Goal: Task Accomplishment & Management: Manage account settings

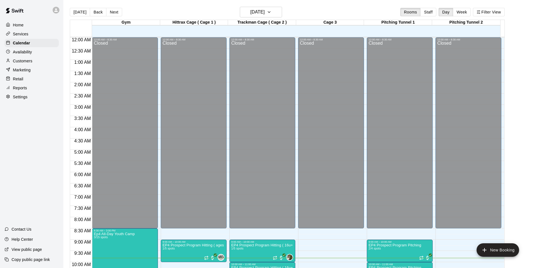
scroll to position [197, 0]
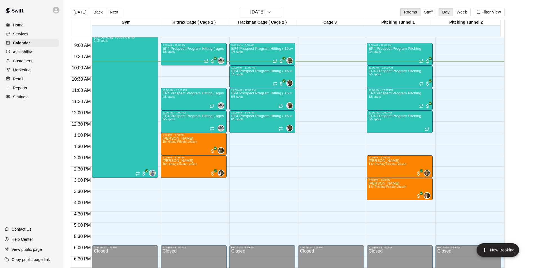
click at [19, 62] on p "Customers" at bounding box center [22, 61] width 19 height 6
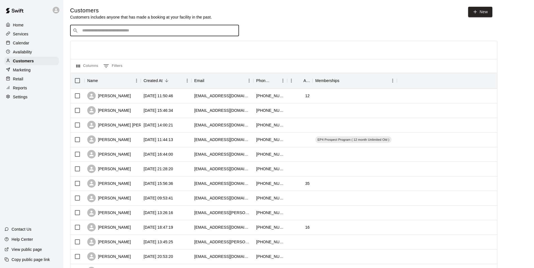
click at [130, 30] on input "Search customers by name or email" at bounding box center [158, 31] width 156 height 6
type input "*"
click at [24, 40] on div "Calendar" at bounding box center [32, 43] width 54 height 8
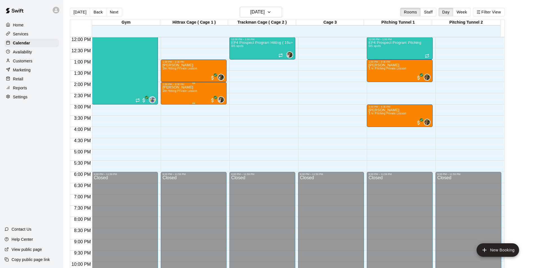
scroll to position [191, 0]
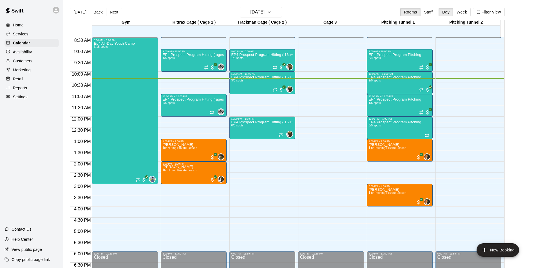
click at [28, 62] on p "Customers" at bounding box center [22, 61] width 19 height 6
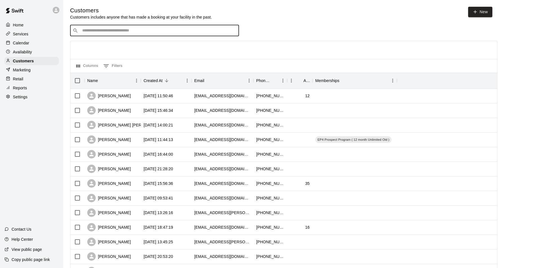
click at [96, 29] on input "Search customers by name or email" at bounding box center [158, 31] width 156 height 6
type input "****"
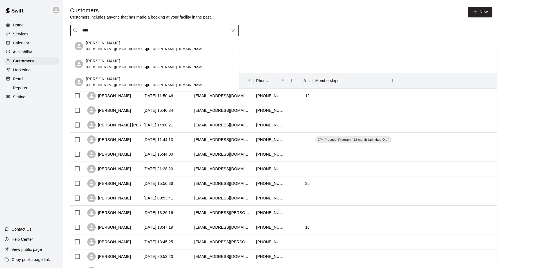
click at [100, 46] on div "[PERSON_NAME] [PERSON_NAME][EMAIL_ADDRESS][PERSON_NAME][DOMAIN_NAME]" at bounding box center [145, 46] width 119 height 12
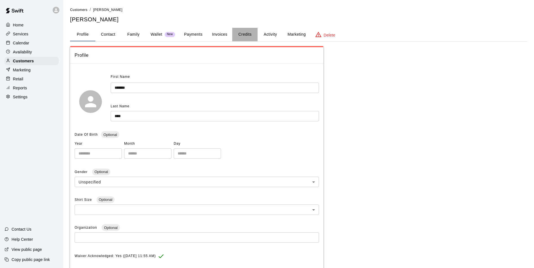
click at [245, 34] on button "Credits" at bounding box center [244, 35] width 25 height 14
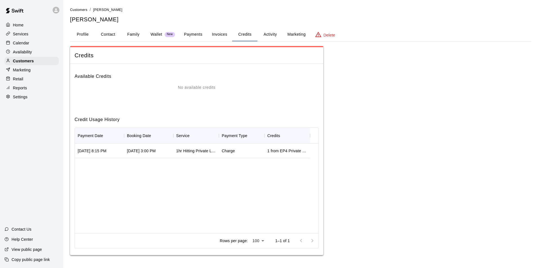
click at [198, 150] on div "1hr Hitting Private Lesson" at bounding box center [196, 151] width 40 height 6
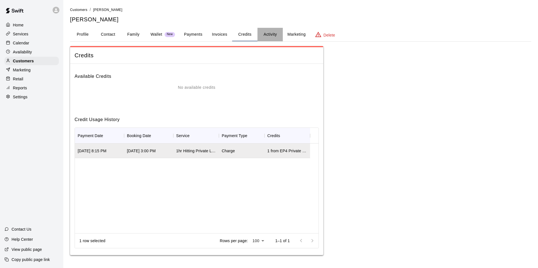
click at [274, 34] on button "Activity" at bounding box center [269, 35] width 25 height 14
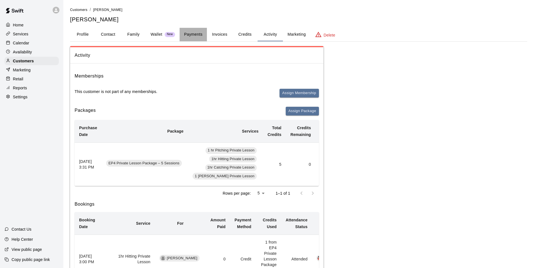
click at [194, 33] on button "Payments" at bounding box center [193, 35] width 27 height 14
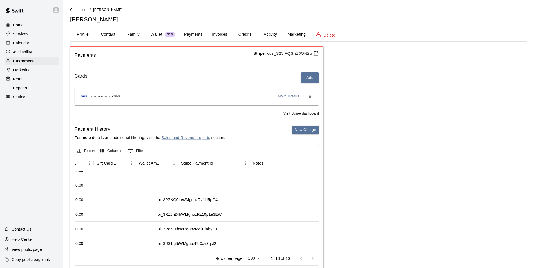
scroll to position [75, 415]
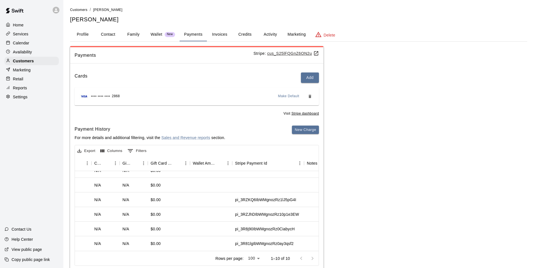
drag, startPoint x: 246, startPoint y: 247, endPoint x: 239, endPoint y: 247, distance: 6.2
click at [239, 252] on div "Rows per page: 100 *** 1–10 of 10" at bounding box center [263, 259] width 110 height 15
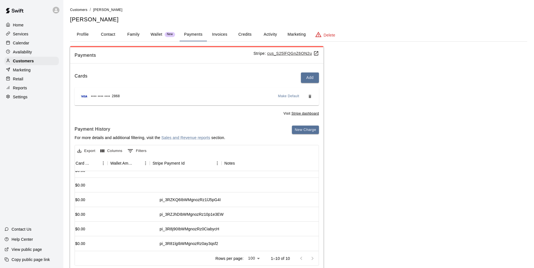
scroll to position [75, 498]
click at [197, 197] on div "pi_3RZKQ6IbWMgnozRz1lJ5pG4I" at bounding box center [183, 200] width 61 height 6
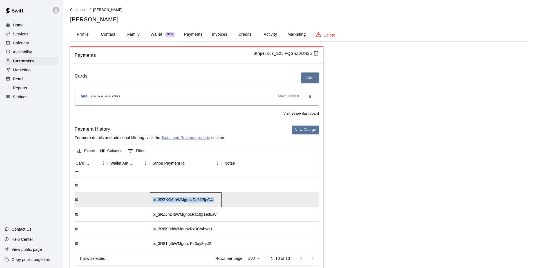
click at [197, 197] on div "pi_3RZKQ6IbWMgnozRz1lJ5pG4I" at bounding box center [183, 200] width 61 height 6
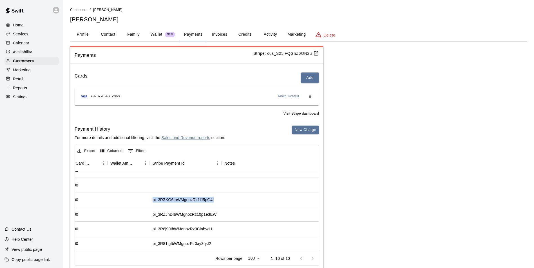
click at [296, 53] on u "cus_S25lFQGnZ6ON2u" at bounding box center [293, 53] width 52 height 5
